Goal: Check status: Check status

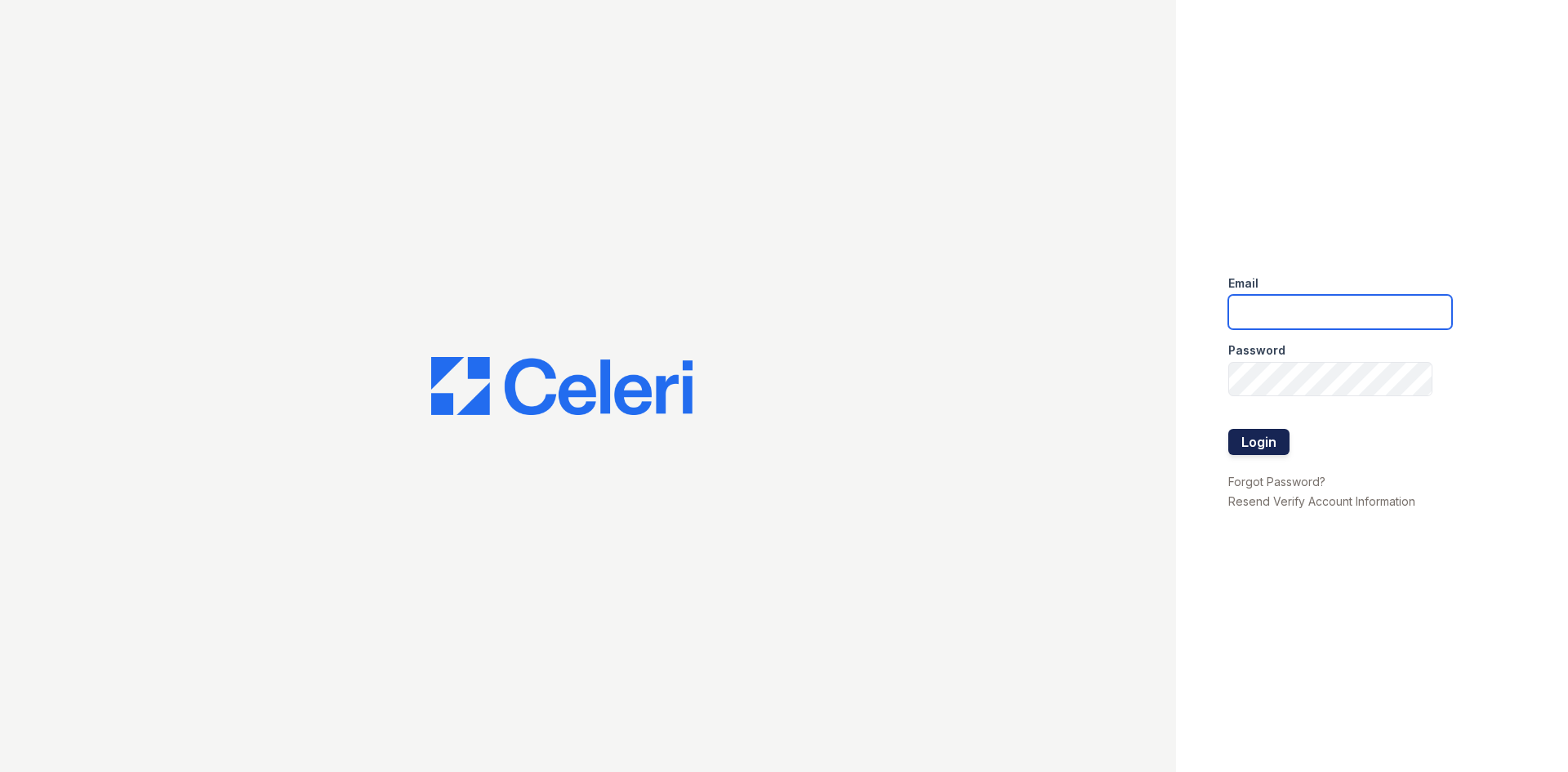
type input "loginnoreply@cafmanagement.com"
click at [1263, 443] on button "Login" at bounding box center [1259, 441] width 61 height 26
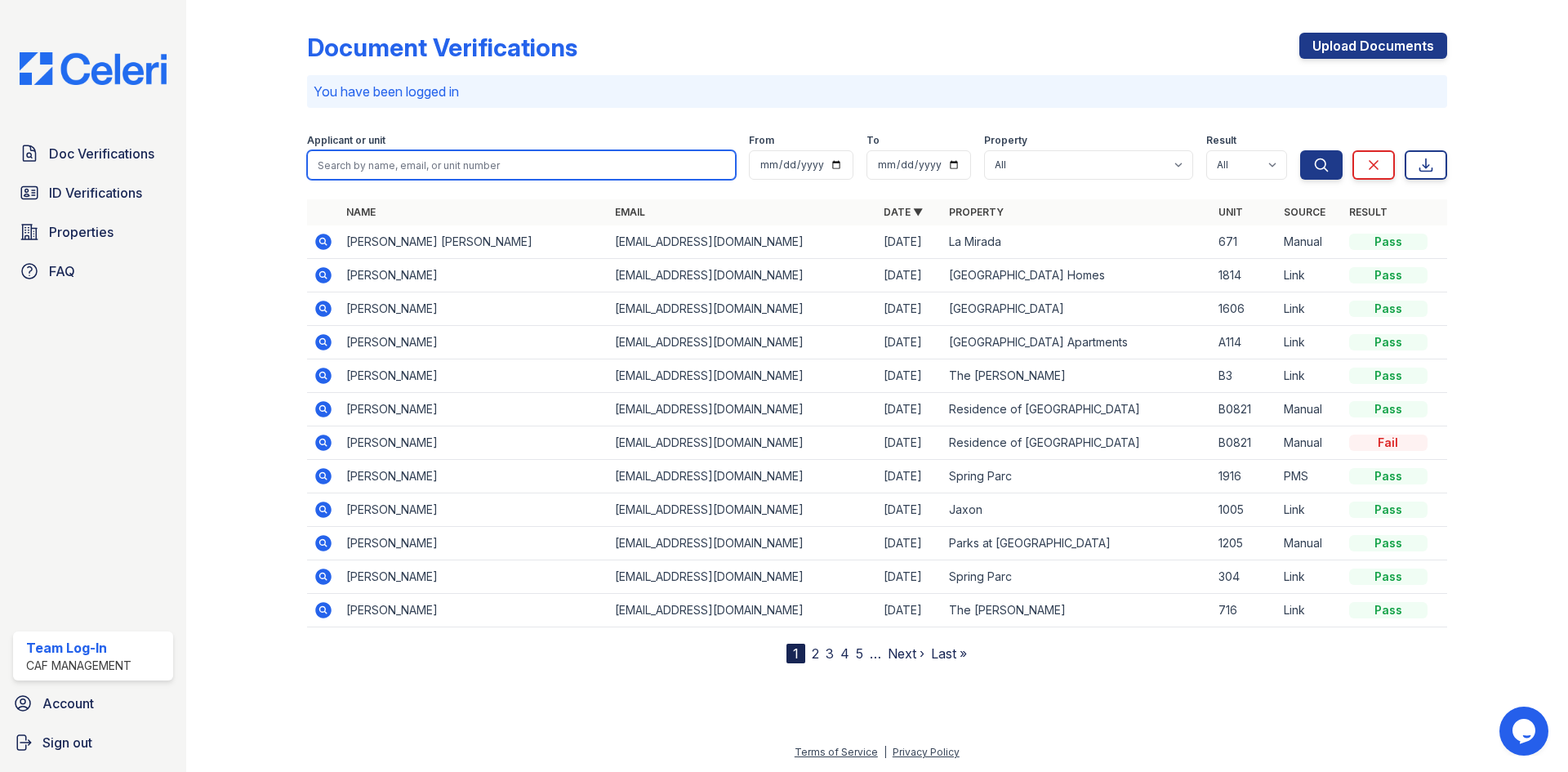
click at [459, 160] on input "search" at bounding box center [521, 165] width 429 height 30
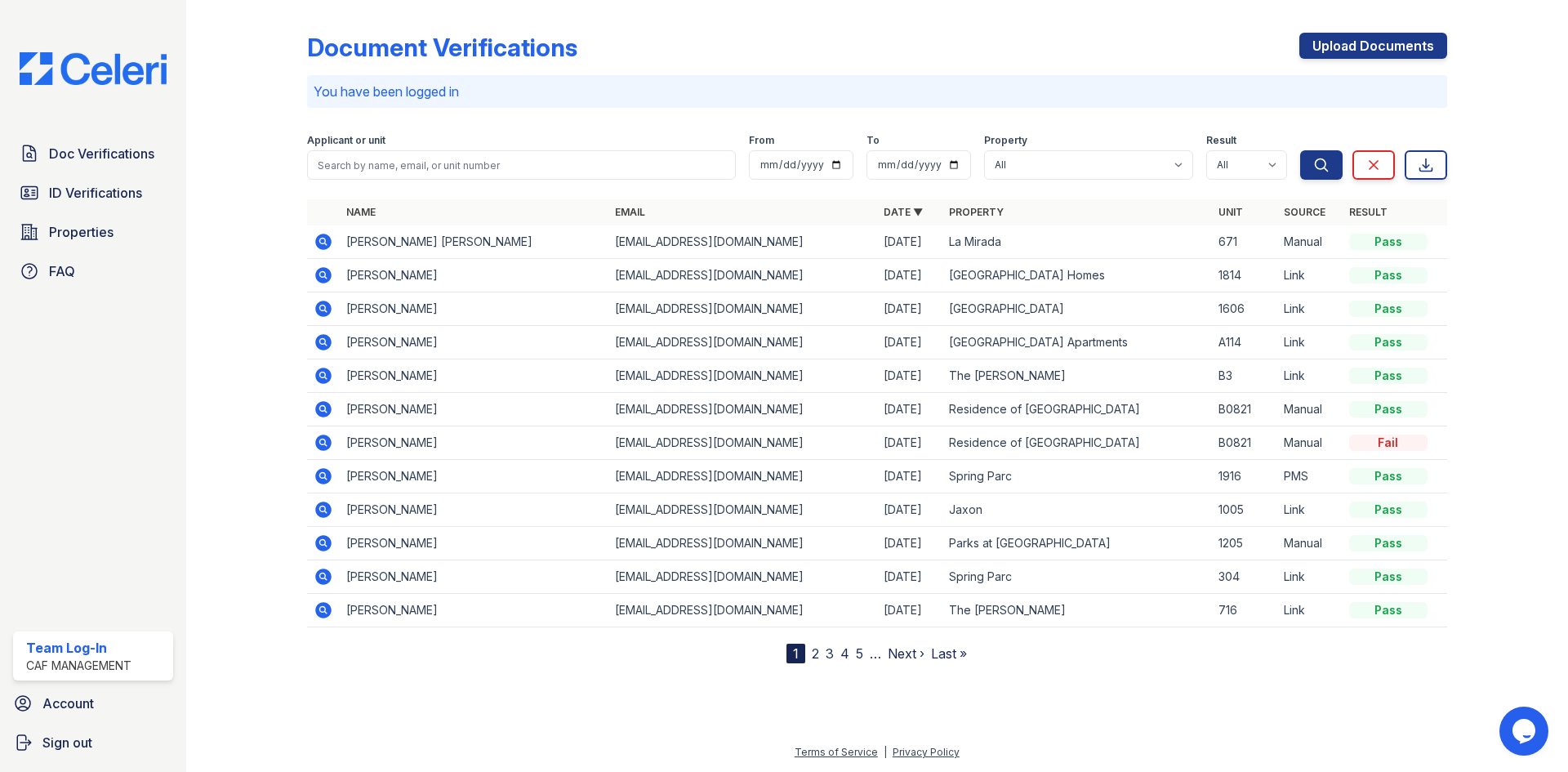
click at [975, 94] on p "You have been logged in" at bounding box center [877, 91] width 1127 height 19
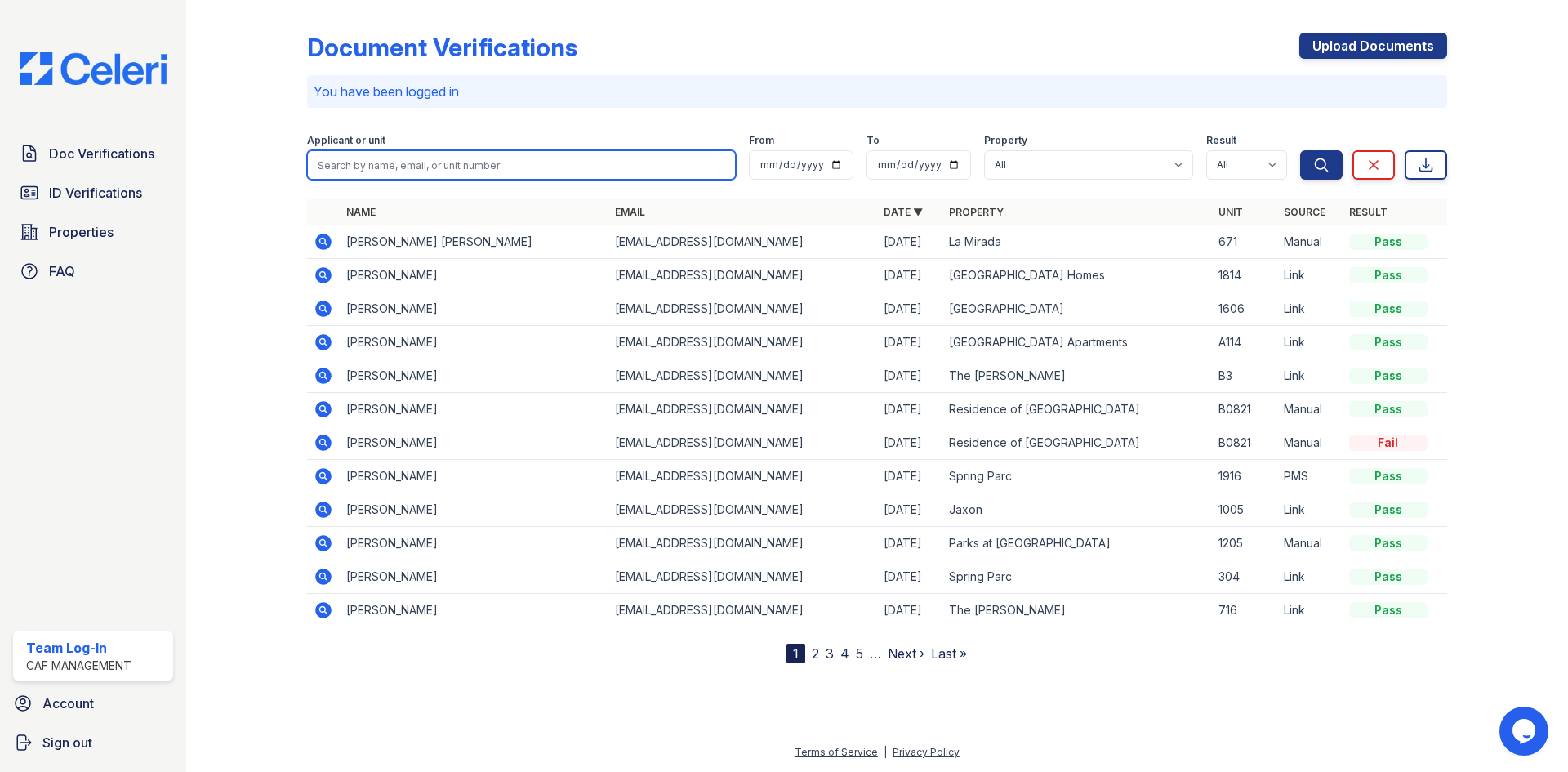
click at [524, 156] on input "search" at bounding box center [521, 165] width 429 height 30
type input "[PERSON_NAME]"
click at [1300, 151] on button "Search" at bounding box center [1321, 165] width 42 height 30
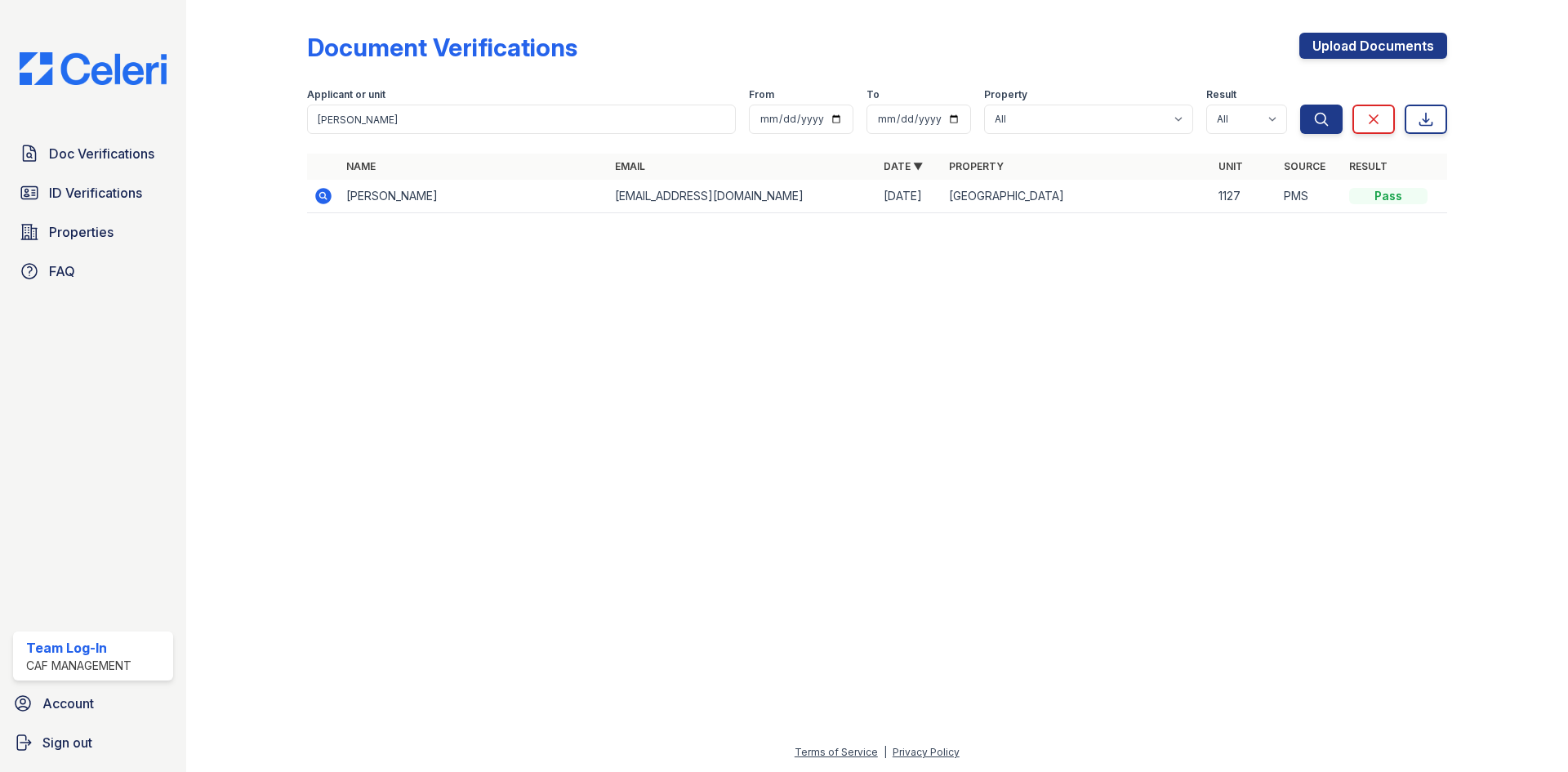
click at [328, 196] on icon at bounding box center [323, 195] width 16 height 16
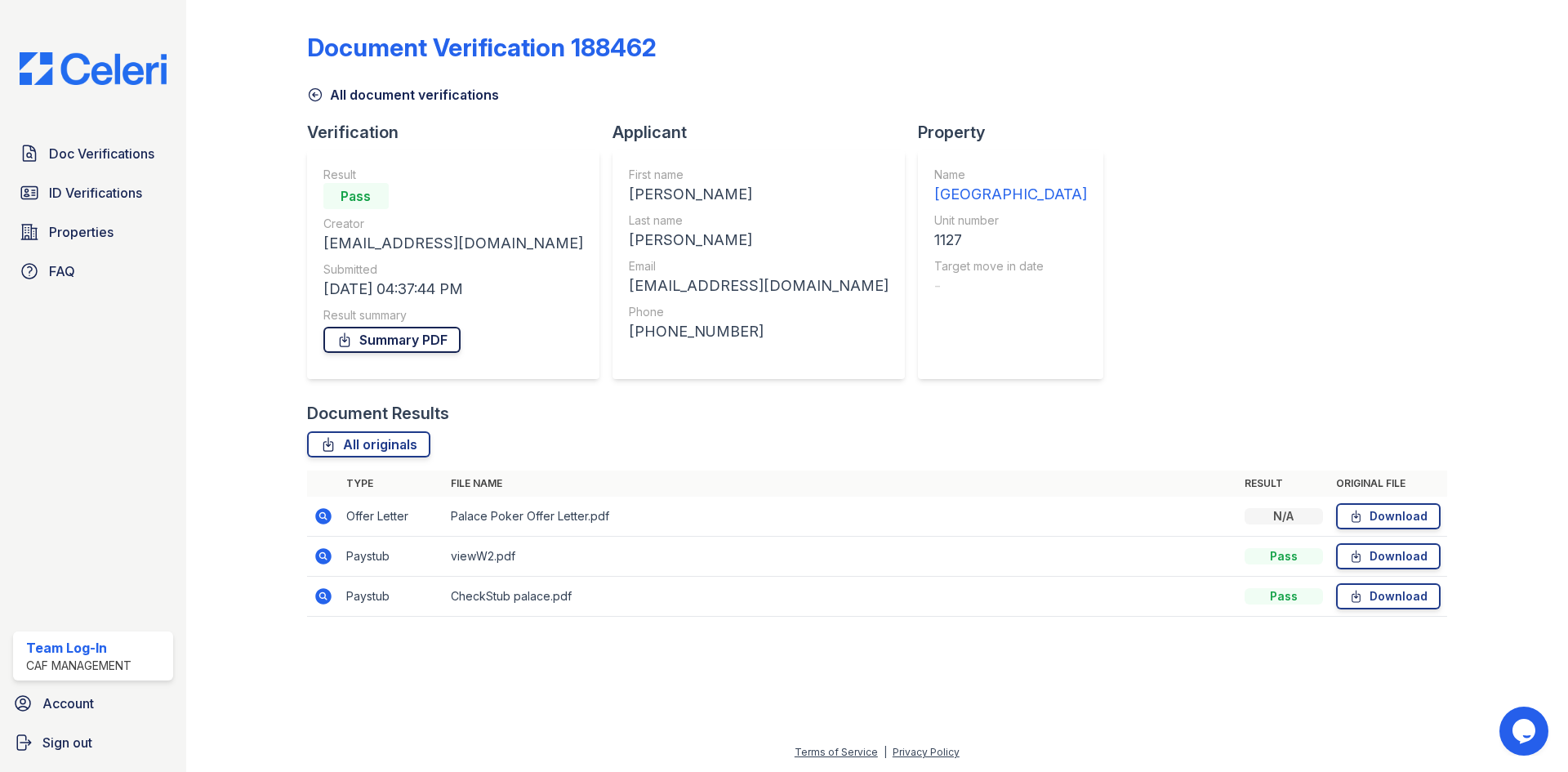
click at [422, 343] on link "Summary PDF" at bounding box center [392, 340] width 137 height 26
click at [93, 192] on span "ID Verifications" at bounding box center [96, 192] width 93 height 19
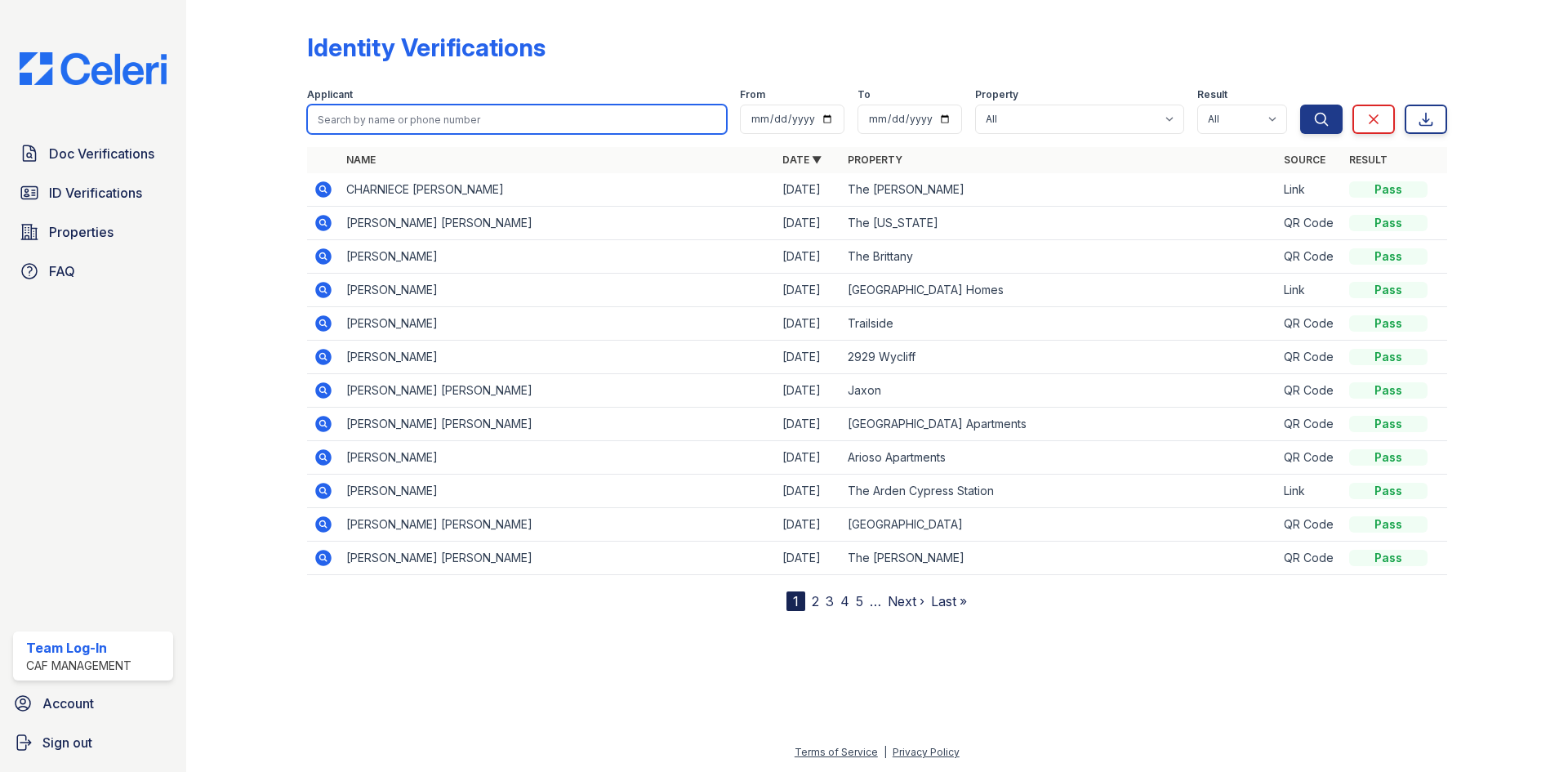
click at [366, 127] on input "search" at bounding box center [516, 119] width 420 height 30
type input "[PERSON_NAME]"
click at [1300, 105] on button "Search" at bounding box center [1321, 119] width 42 height 30
